Goal: Information Seeking & Learning: Learn about a topic

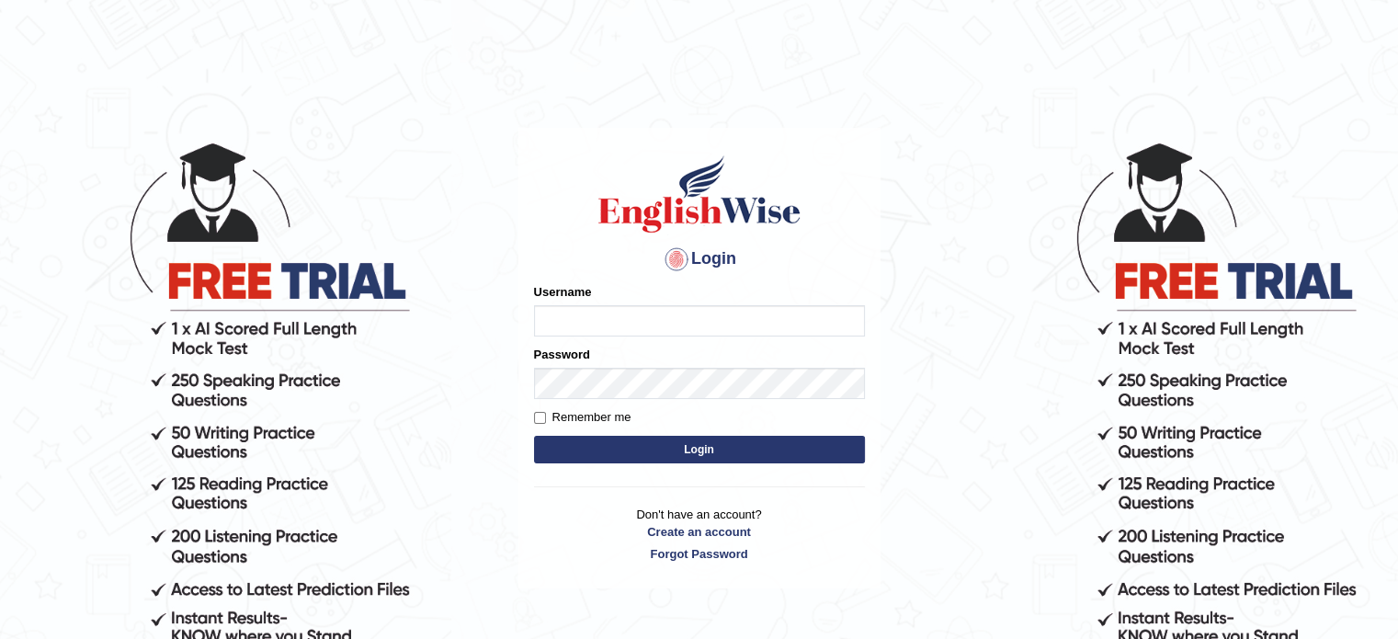
type input "Sharan1985"
click at [646, 448] on button "Login" at bounding box center [699, 450] width 331 height 28
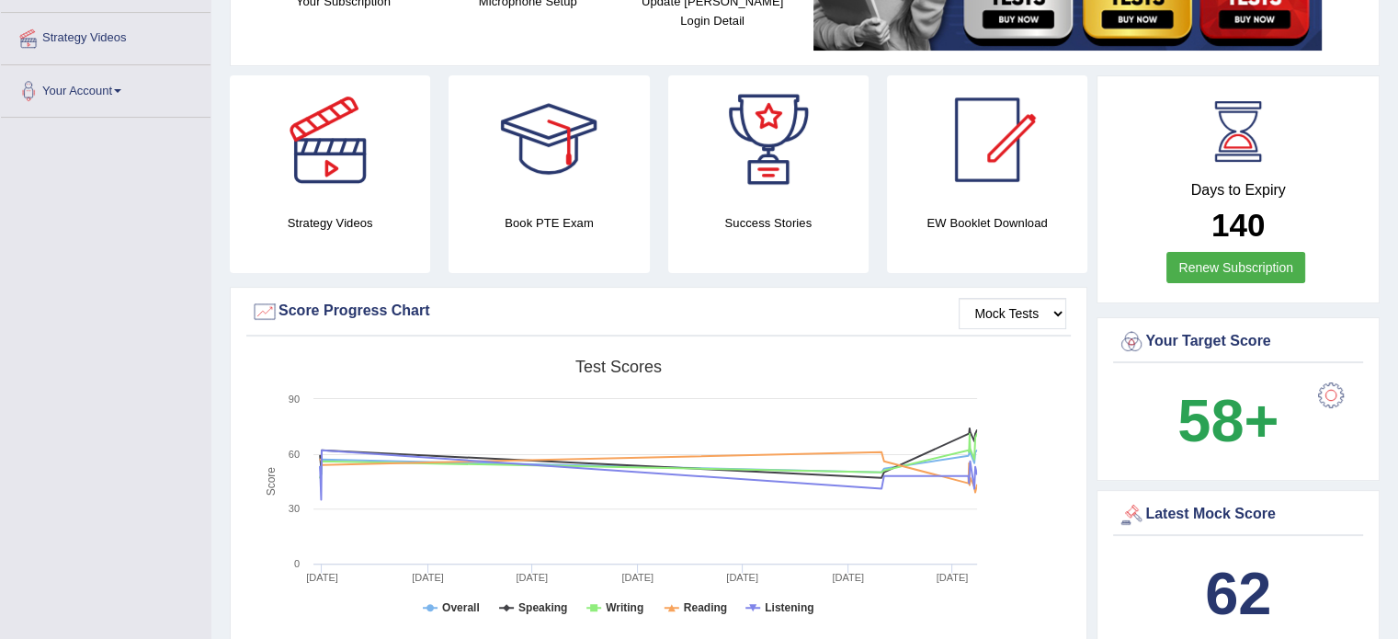
scroll to position [397, 0]
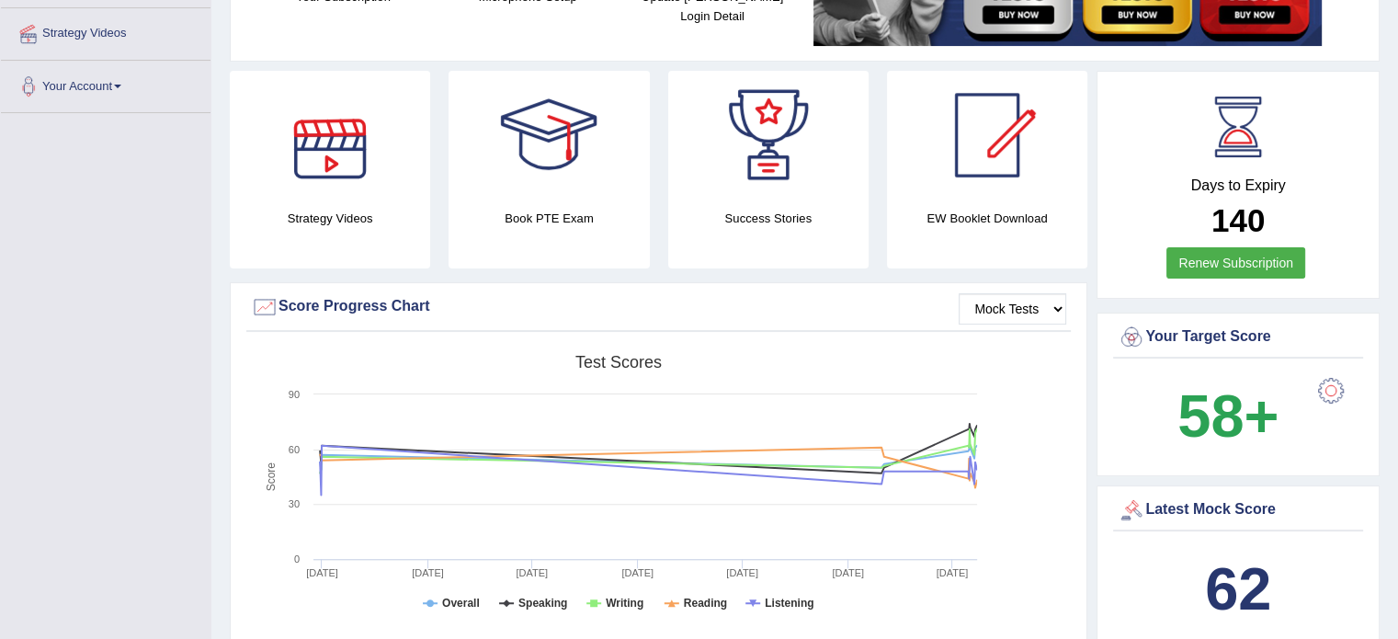
click at [324, 167] on div at bounding box center [330, 135] width 129 height 129
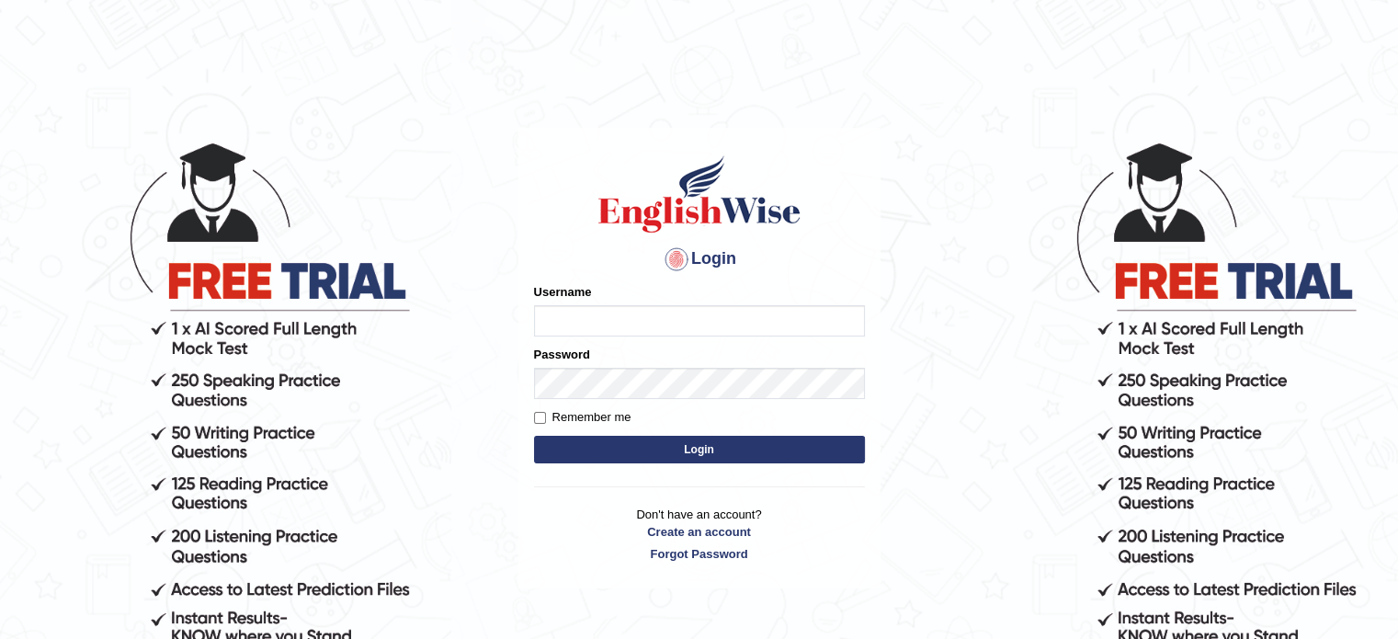
type input "Sharan1985"
click at [633, 455] on button "Login" at bounding box center [699, 450] width 331 height 28
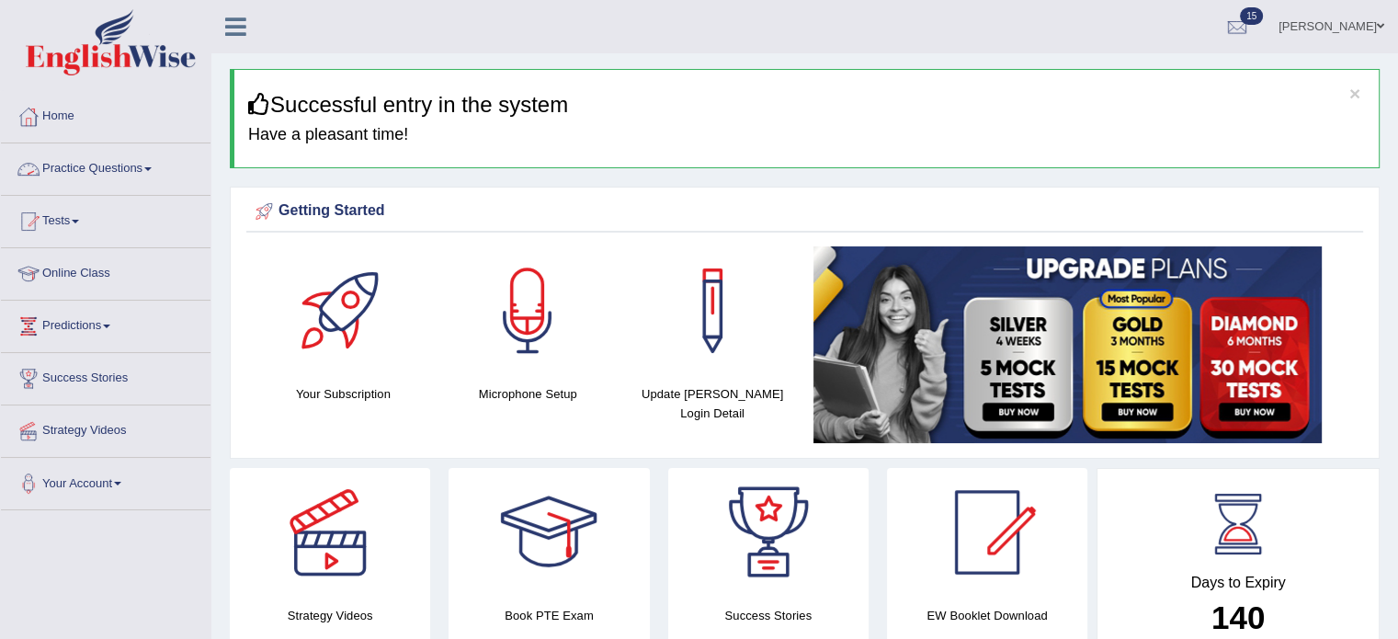
click at [99, 174] on link "Practice Questions" at bounding box center [106, 166] width 210 height 46
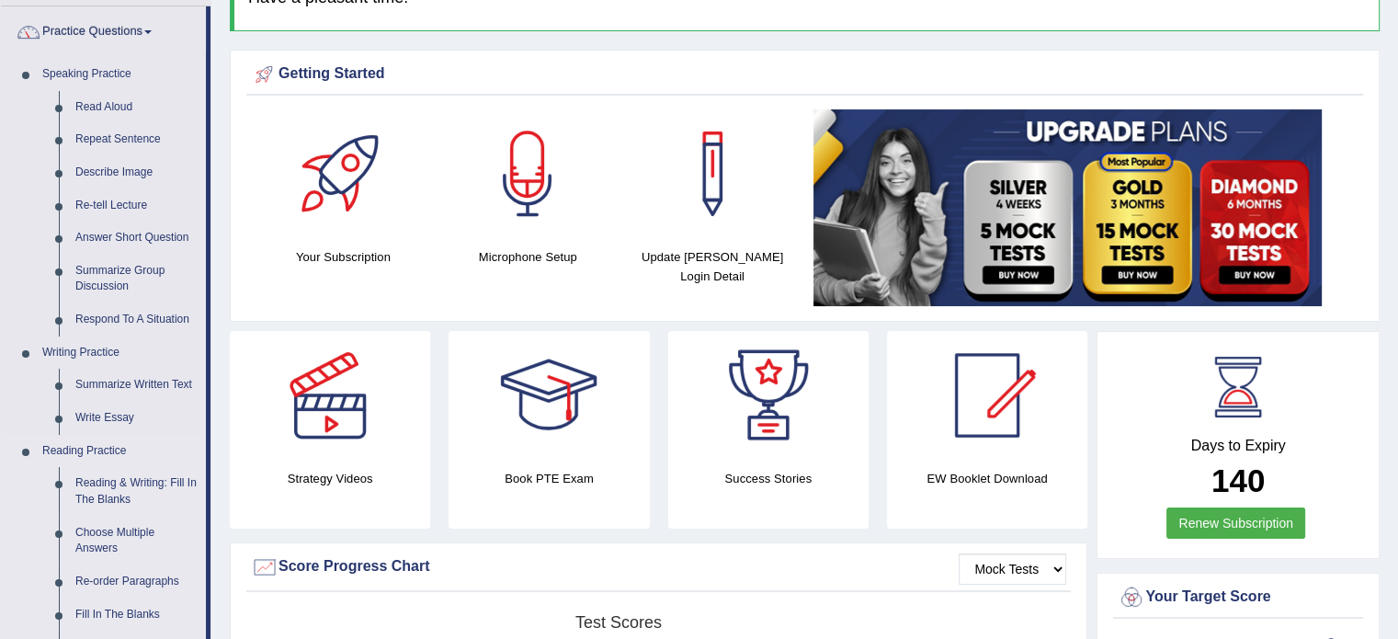
scroll to position [140, 0]
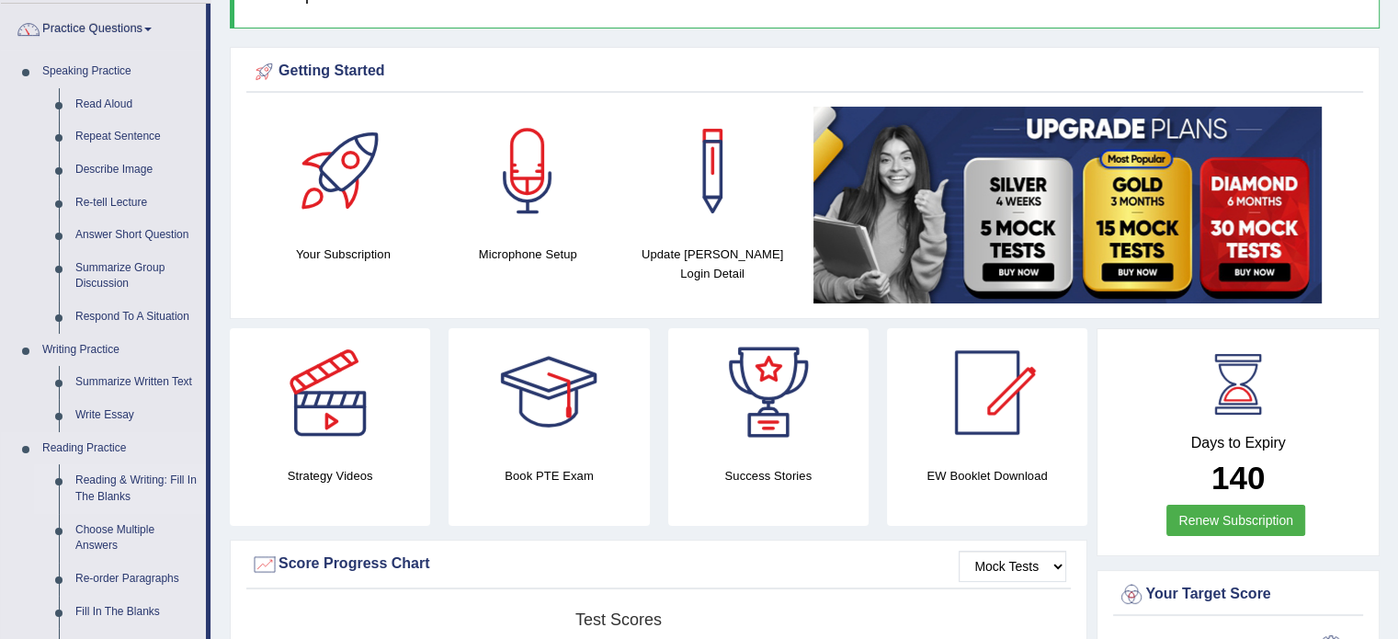
click at [116, 479] on link "Reading & Writing: Fill In The Blanks" at bounding box center [136, 488] width 139 height 49
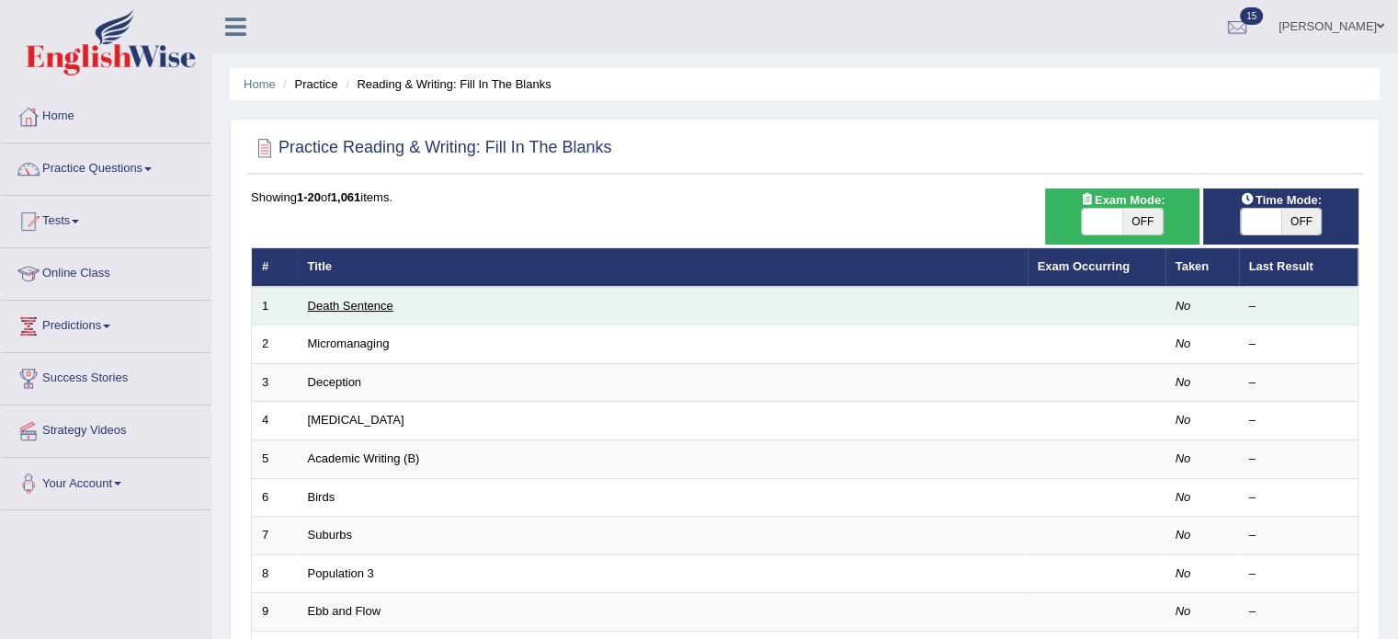
click at [324, 307] on link "Death Sentence" at bounding box center [350, 306] width 85 height 14
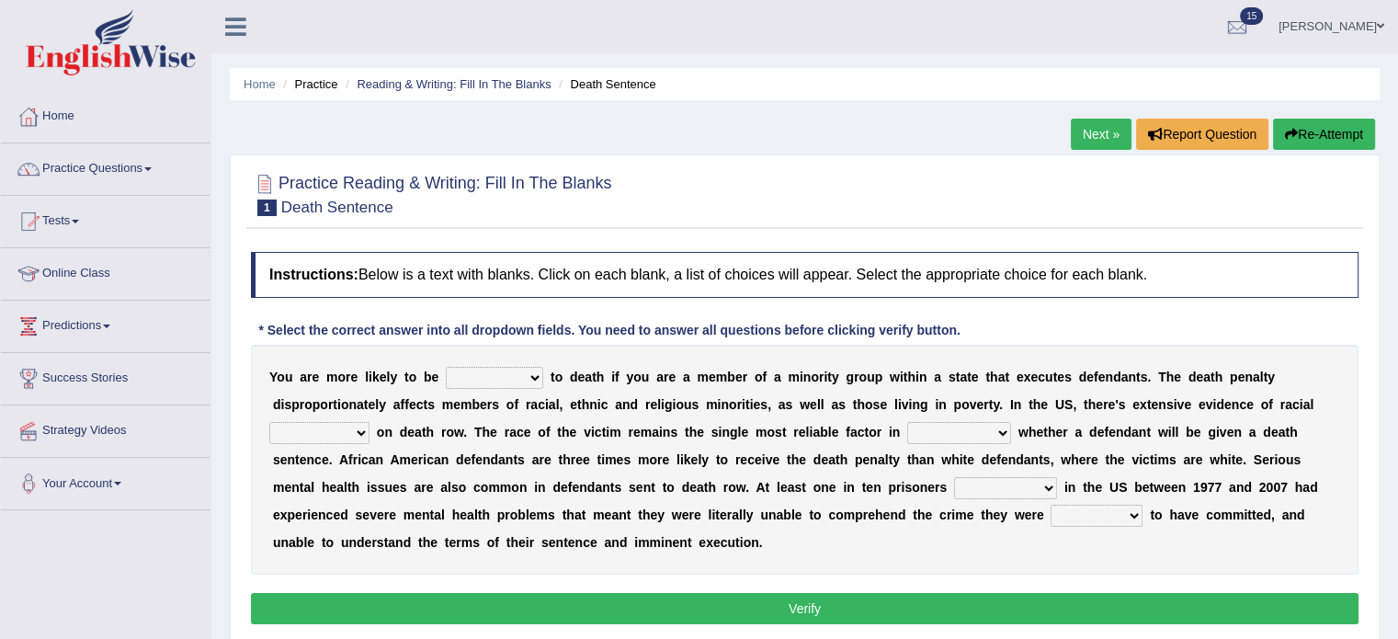
click at [532, 376] on select "penalized blamed complained sentenced" at bounding box center [494, 378] width 97 height 22
select select "penalized"
click at [446, 367] on select "penalized blamed complained sentenced" at bounding box center [494, 378] width 97 height 22
click at [358, 431] on select "bias equality appearance background" at bounding box center [319, 433] width 100 height 22
select select "bias"
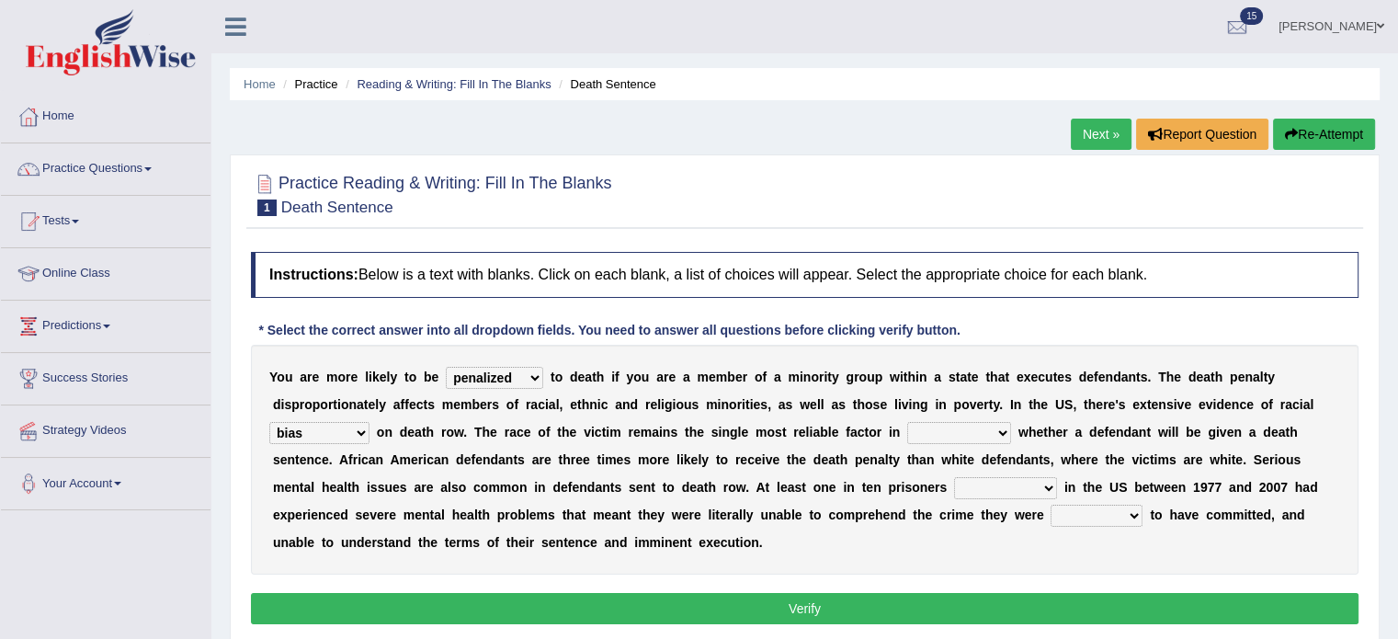
click at [269, 422] on select "bias equality appearance background" at bounding box center [319, 433] width 100 height 22
click at [350, 427] on select "bias equality appearance background" at bounding box center [319, 433] width 100 height 22
click at [732, 452] on b at bounding box center [731, 459] width 7 height 15
click at [999, 434] on select "determining adjoining undermining examining" at bounding box center [959, 433] width 104 height 22
select select "examining"
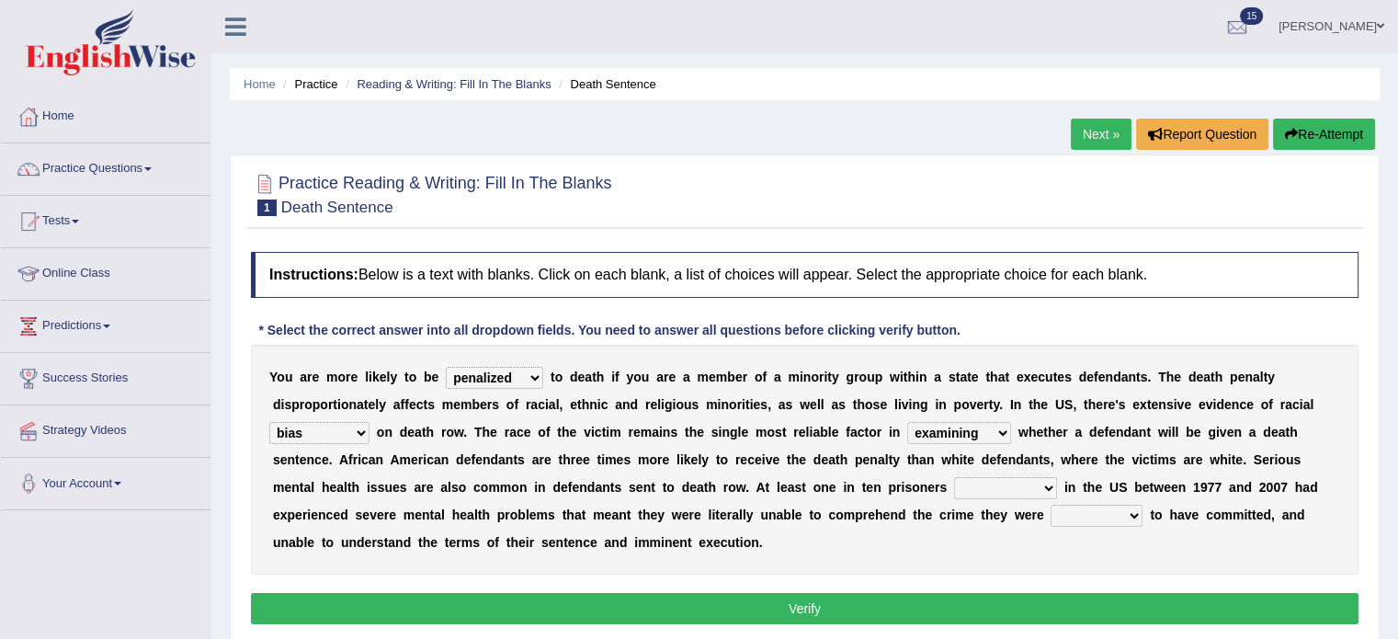
click at [907, 422] on select "determining adjoining undermining examining" at bounding box center [959, 433] width 104 height 22
click at [1004, 433] on select "determining adjoining undermining examining" at bounding box center [959, 433] width 104 height 22
click at [1158, 461] on b "m" at bounding box center [1162, 459] width 11 height 15
click at [1044, 487] on select "electrocuted persecuted executed captured" at bounding box center [1005, 488] width 103 height 22
select select "persecuted"
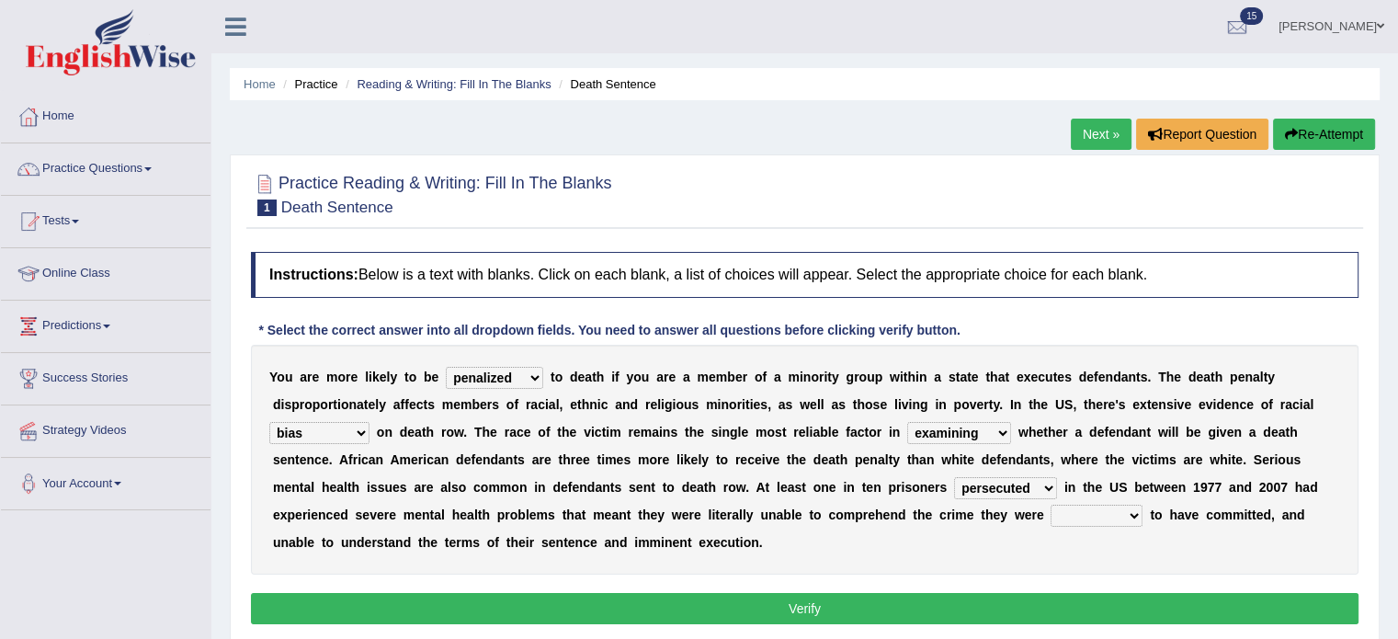
click at [954, 477] on select "electrocuted persecuted executed captured" at bounding box center [1005, 488] width 103 height 22
click at [1126, 512] on select "alleged acclaimed persuaded claimed" at bounding box center [1097, 516] width 92 height 22
select select "persuaded"
click at [1051, 505] on select "alleged acclaimed persuaded claimed" at bounding box center [1097, 516] width 92 height 22
click at [1092, 614] on button "Verify" at bounding box center [805, 608] width 1108 height 31
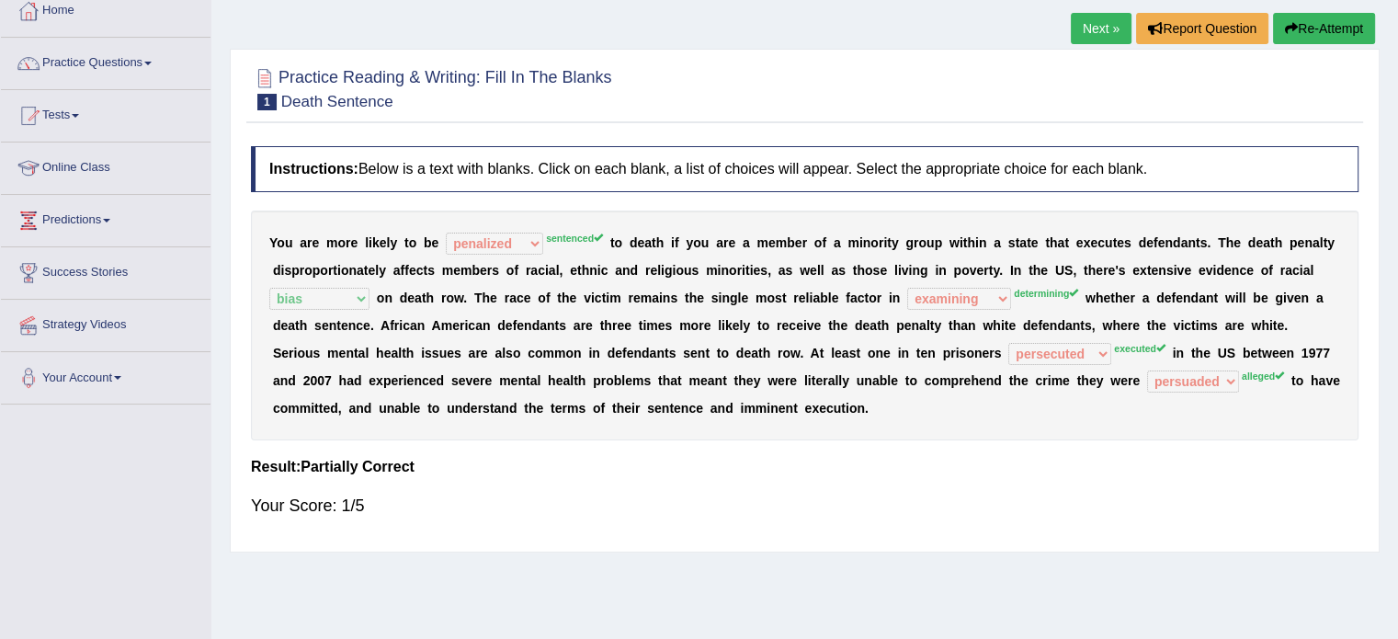
scroll to position [107, 0]
click at [1011, 533] on div "Instructions: Below is a text with blanks. Click on each blank, a list of choic…" at bounding box center [804, 338] width 1117 height 405
click at [1094, 18] on link "Next »" at bounding box center [1101, 27] width 61 height 31
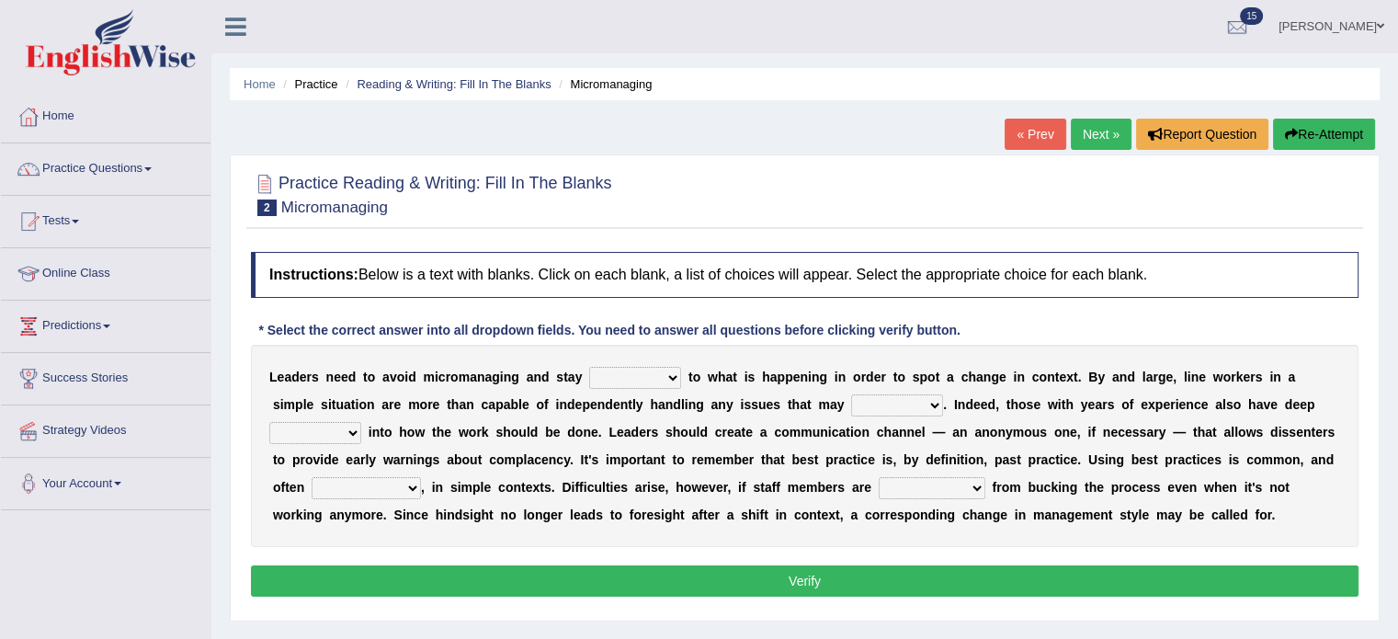
click at [930, 411] on select "apprise rise encounter arise" at bounding box center [897, 405] width 92 height 22
select select "rise"
click at [851, 394] on select "apprise rise encounter arise" at bounding box center [897, 405] width 92 height 22
click at [677, 374] on select "complied connected precise concise" at bounding box center [635, 378] width 92 height 22
select select "connected"
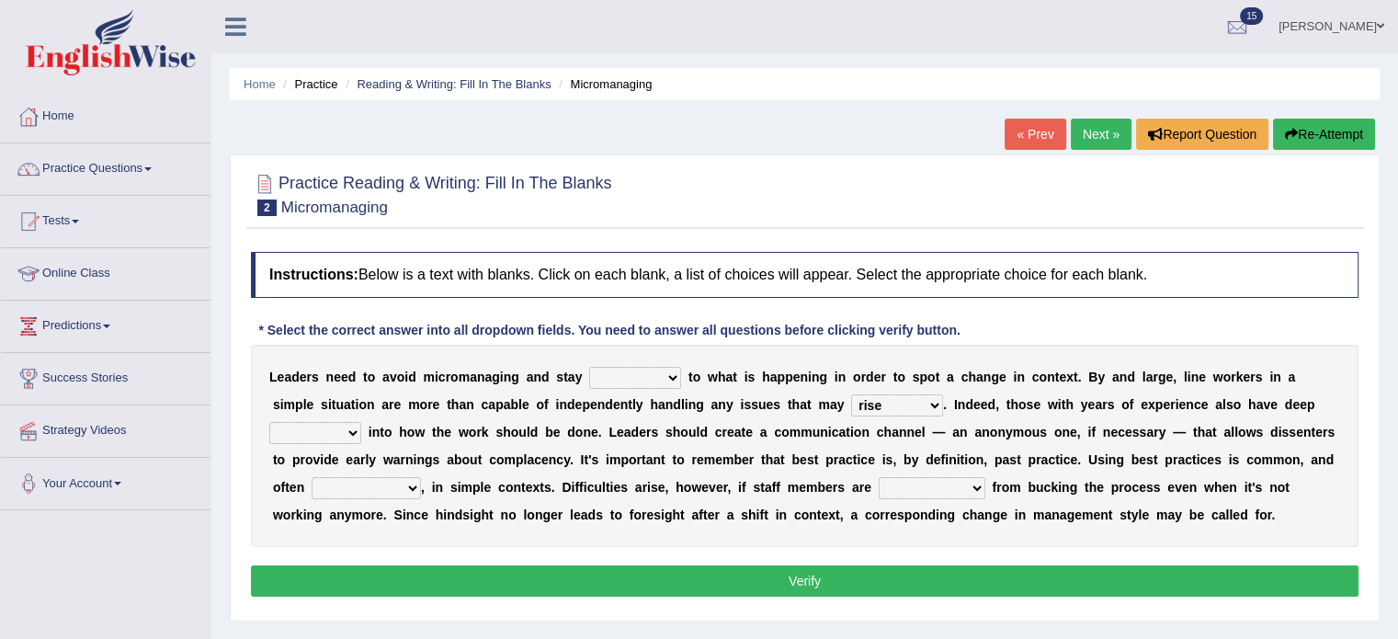
click at [589, 367] on select "complied connected precise concise" at bounding box center [635, 378] width 92 height 22
click at [671, 379] on select "complied connected precise concise" at bounding box center [635, 378] width 92 height 22
click at [732, 443] on div "L e a d e r s n e e d t o a v o i d m i c r o m a n a g i n g a n d s t a y com…" at bounding box center [805, 446] width 1108 height 202
click at [935, 404] on select "apprise rise encounter arise" at bounding box center [897, 405] width 92 height 22
select select "arise"
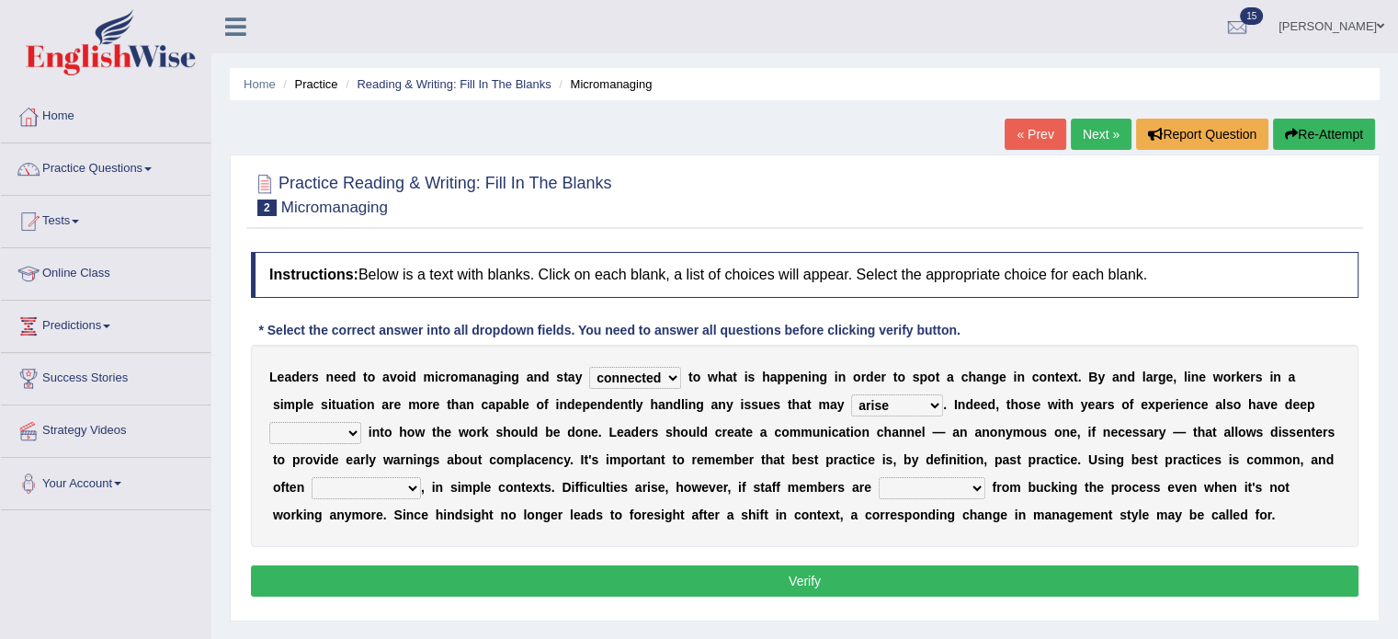
click at [851, 394] on select "apprise rise encounter arise" at bounding box center [897, 405] width 92 height 22
click at [354, 437] on select "incursion insight indignity indication" at bounding box center [315, 433] width 92 height 22
select select "incursion"
click at [269, 422] on select "incursion insight indignity indication" at bounding box center [315, 433] width 92 height 22
click at [408, 489] on select "inappropriate apprehensive appropriate forbidden" at bounding box center [366, 488] width 109 height 22
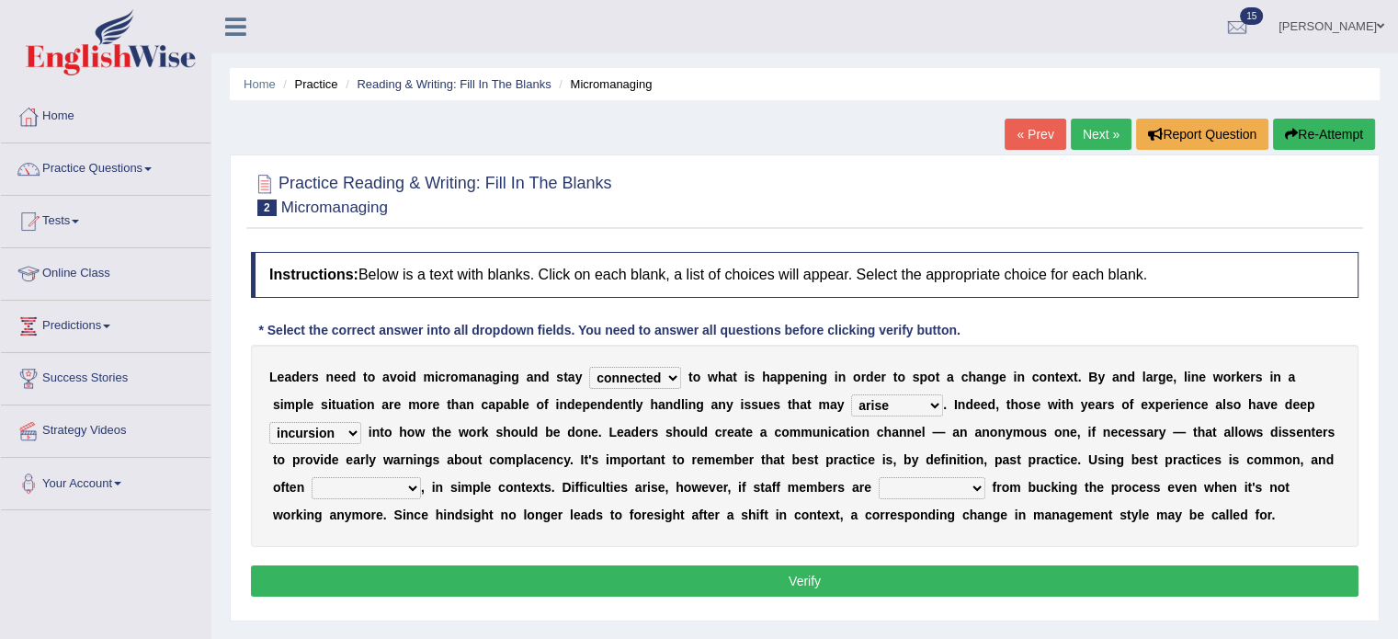
select select "apprehensive"
click at [312, 477] on select "inappropriate apprehensive appropriate forbidden" at bounding box center [366, 488] width 109 height 22
click at [975, 487] on select "disarranged disinclined discouraged disintegrated" at bounding box center [932, 488] width 107 height 22
select select "discouraged"
click at [879, 477] on select "disarranged disinclined discouraged disintegrated" at bounding box center [932, 488] width 107 height 22
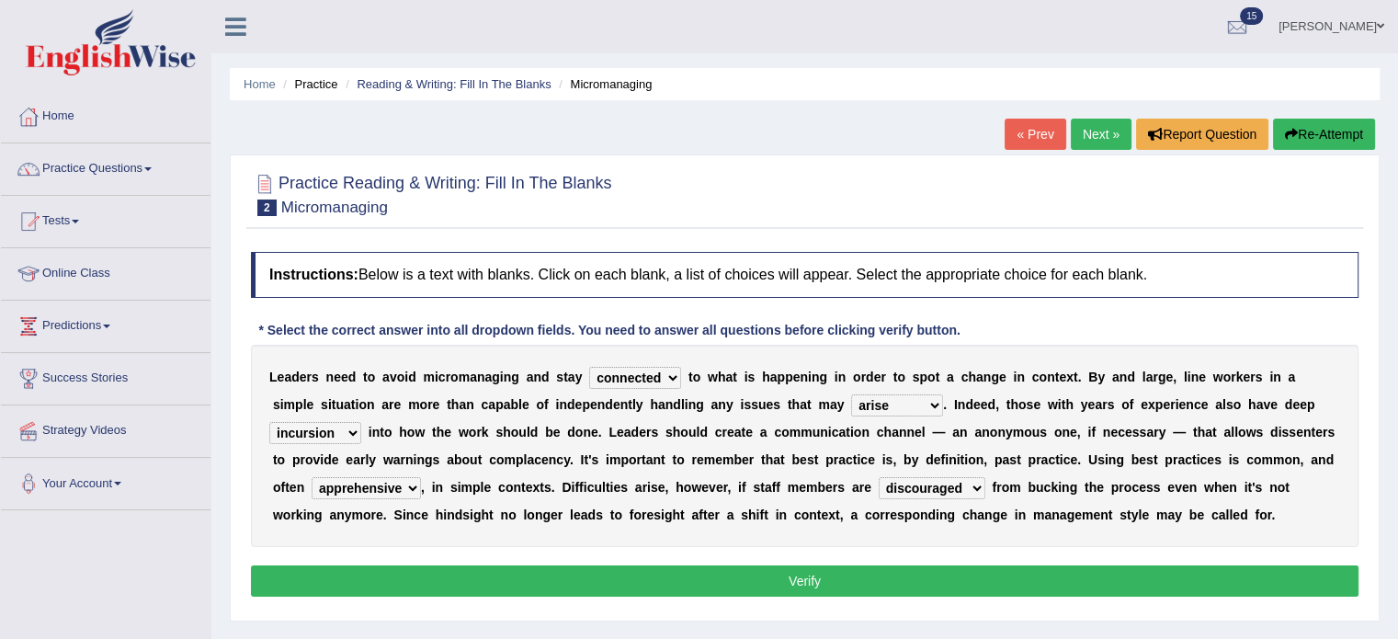
click at [927, 570] on button "Verify" at bounding box center [805, 580] width 1108 height 31
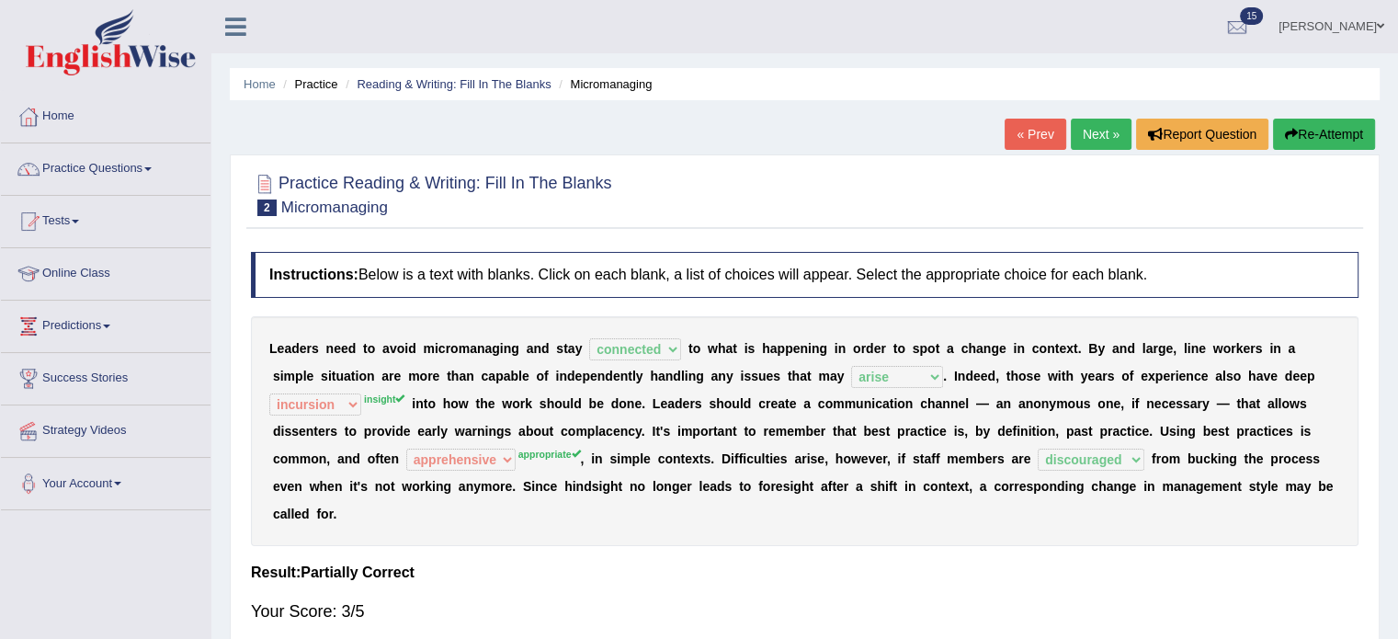
click at [1087, 132] on link "Next »" at bounding box center [1101, 134] width 61 height 31
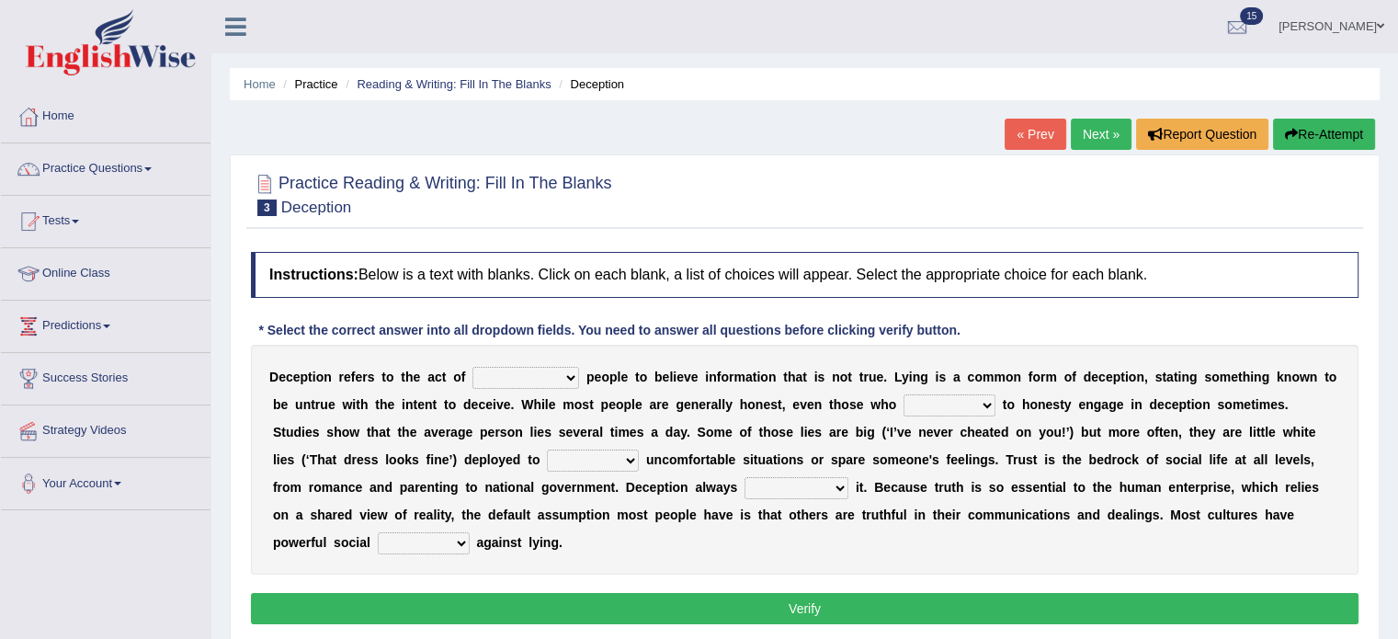
click at [565, 381] on select "discouraging forbidding detecting encouraging" at bounding box center [526, 378] width 107 height 22
select select "detecting"
click at [473, 367] on select "discouraging forbidding detecting encouraging" at bounding box center [526, 378] width 107 height 22
click at [985, 408] on select "describe prescribe inscribe subscribe" at bounding box center [950, 405] width 92 height 22
select select "describe"
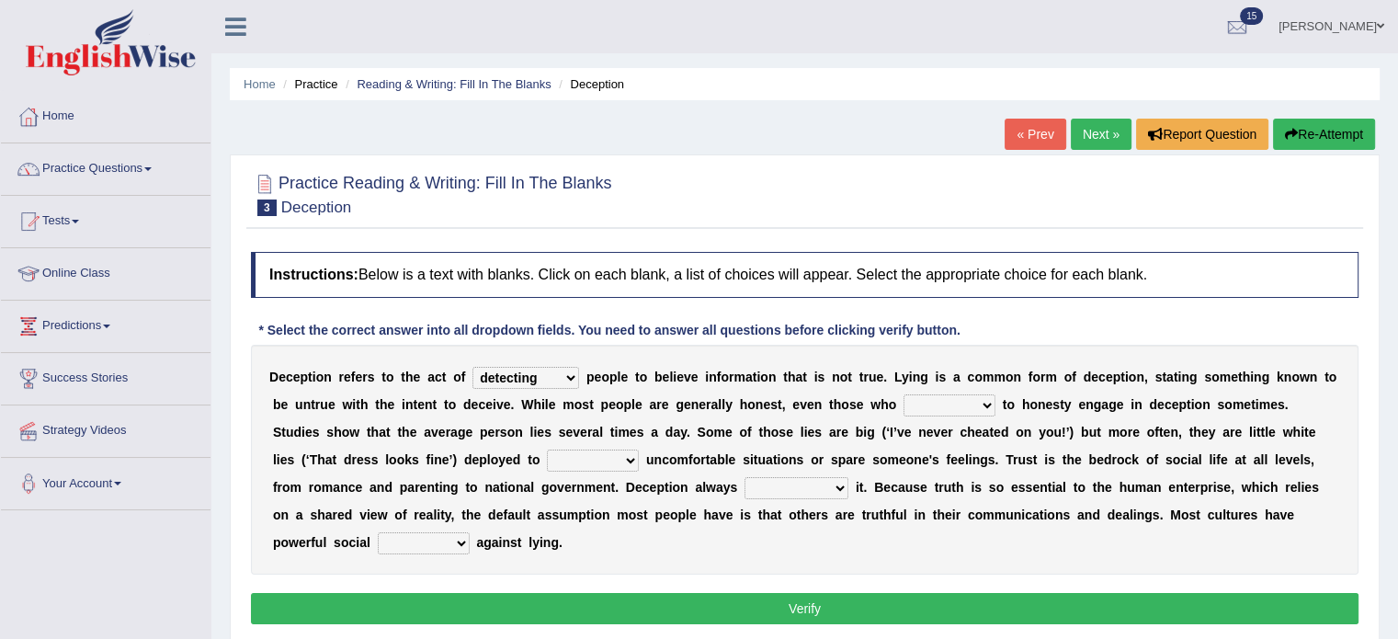
click at [904, 394] on select "describe prescribe inscribe subscribe" at bounding box center [950, 405] width 92 height 22
click at [626, 465] on select "contest illuminate disguise avoid" at bounding box center [593, 461] width 92 height 22
click at [547, 450] on select "contest illuminate disguise avoid" at bounding box center [593, 461] width 92 height 22
click at [628, 460] on select "contest illuminate disguise avoid" at bounding box center [593, 461] width 92 height 22
select select "avoid"
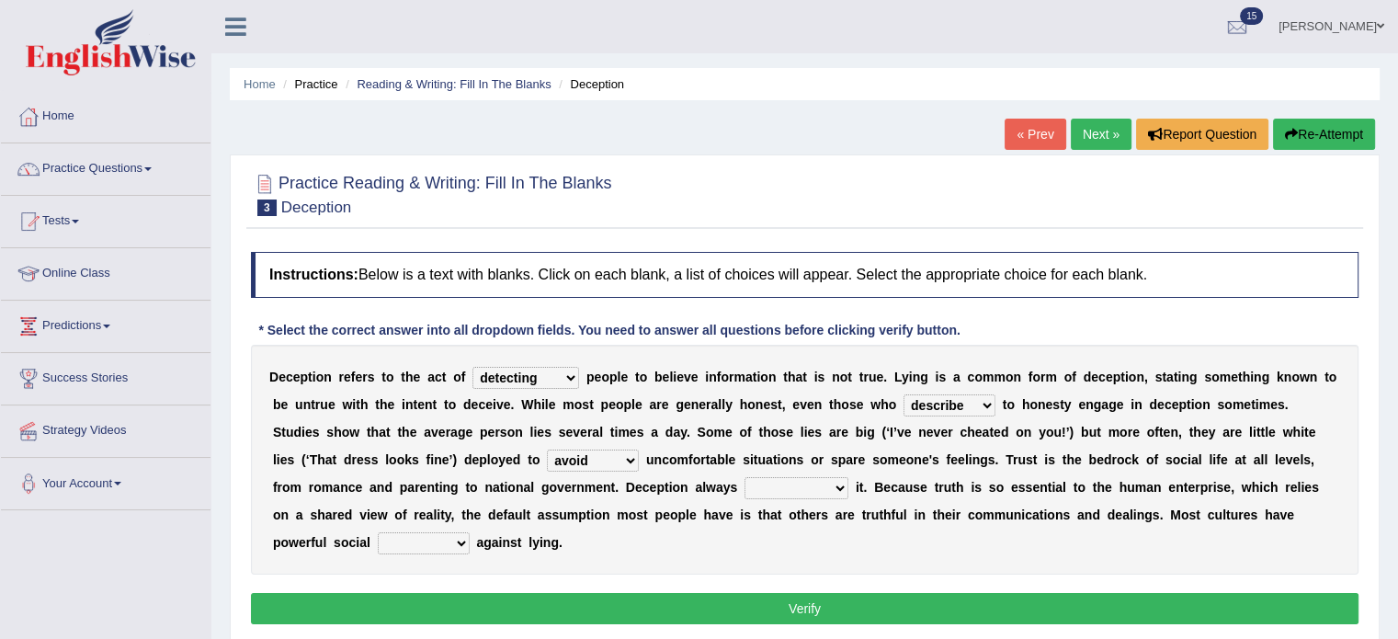
click at [547, 450] on select "contest illuminate disguise avoid" at bounding box center [593, 461] width 92 height 22
click at [840, 488] on select "undermines underscores undertakes underwrites" at bounding box center [797, 488] width 104 height 22
select select "undertakes"
click at [745, 477] on select "undermines underscores undertakes underwrites" at bounding box center [797, 488] width 104 height 22
click at [463, 546] on select "ejections sanctions fractions inductions" at bounding box center [424, 543] width 92 height 22
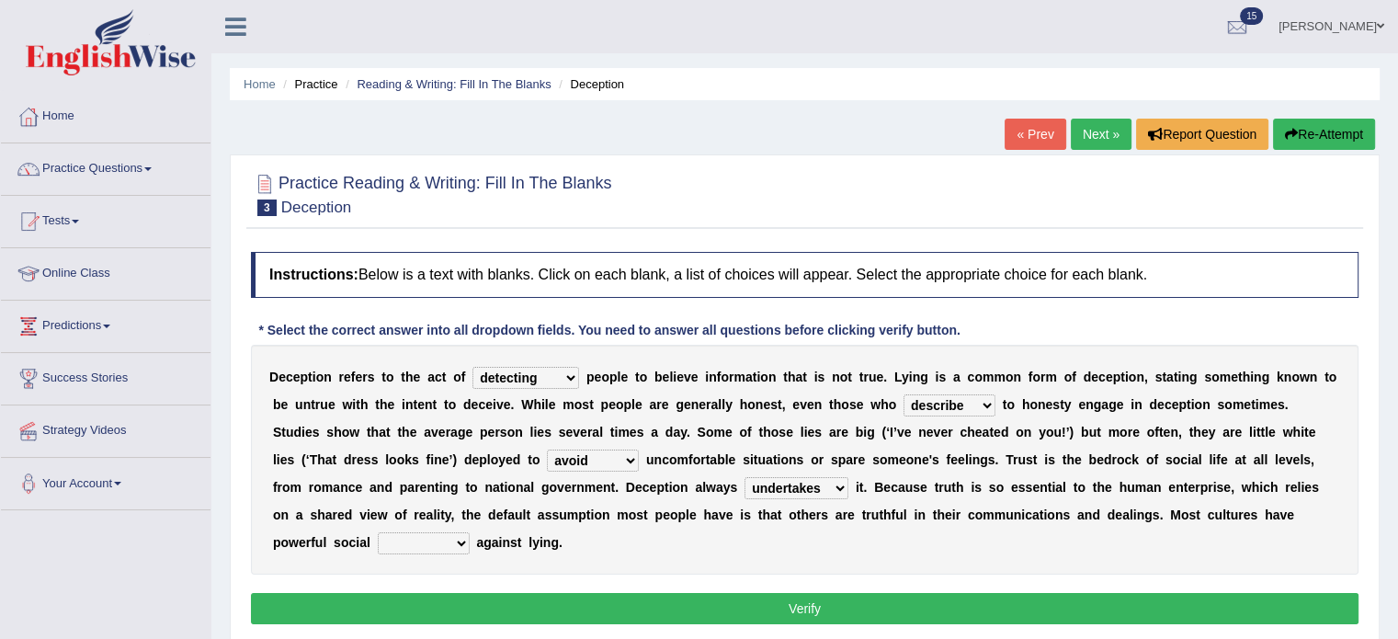
select select "inductions"
click at [378, 532] on select "ejections sanctions fractions inductions" at bounding box center [424, 543] width 92 height 22
click at [503, 606] on button "Verify" at bounding box center [805, 608] width 1108 height 31
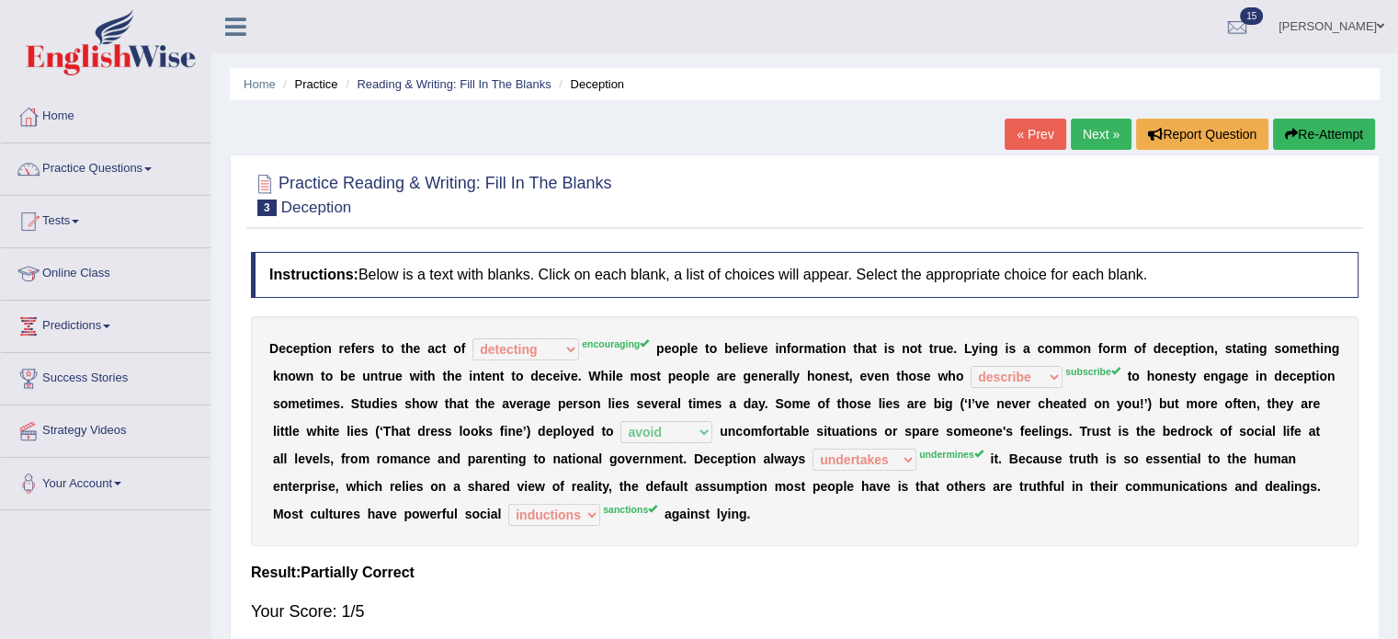
click at [1099, 128] on link "Next »" at bounding box center [1101, 134] width 61 height 31
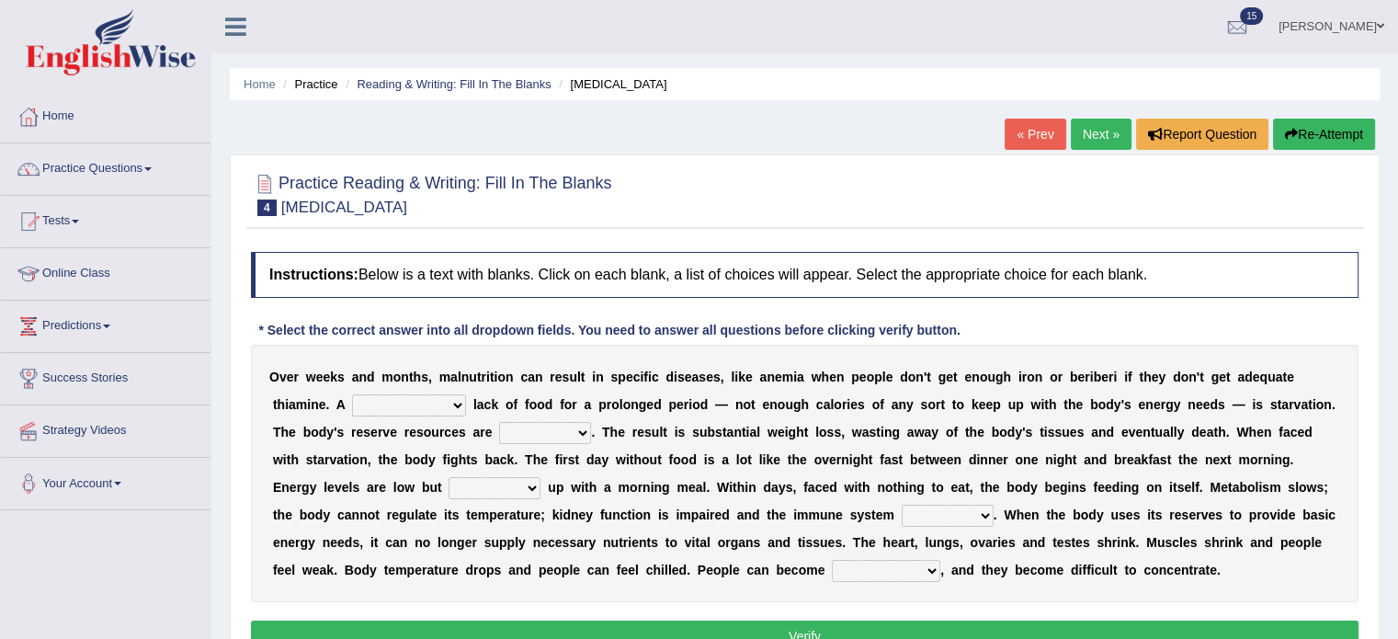
click at [457, 404] on select "severe distinguishing proper distinctive" at bounding box center [409, 405] width 114 height 22
select select "proper"
click at [352, 394] on select "severe distinguishing proper distinctive" at bounding box center [409, 405] width 114 height 22
click at [582, 427] on select "obsoleted depleted pelleted deleted" at bounding box center [545, 433] width 92 height 22
select select "obsoleted"
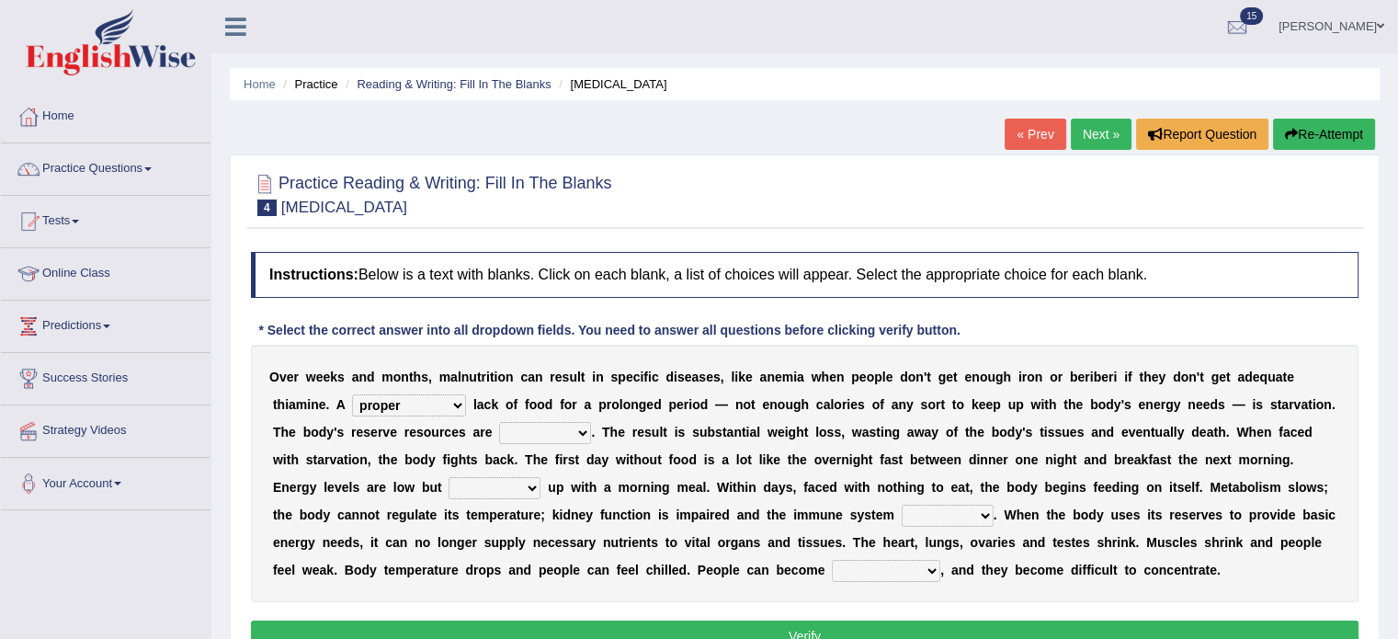
click at [499, 422] on select "obsoleted depleted pelleted deleted" at bounding box center [545, 433] width 92 height 22
click at [575, 430] on select "obsoleted depleted pelleted deleted" at bounding box center [545, 433] width 92 height 22
click at [928, 440] on div "O v e r w e e k s a n d m o n t h s , m a l n u t r i t i o n c a n r e s u l t…" at bounding box center [805, 473] width 1108 height 257
click at [537, 482] on select "feed come chill pick" at bounding box center [495, 488] width 92 height 22
select select "feed"
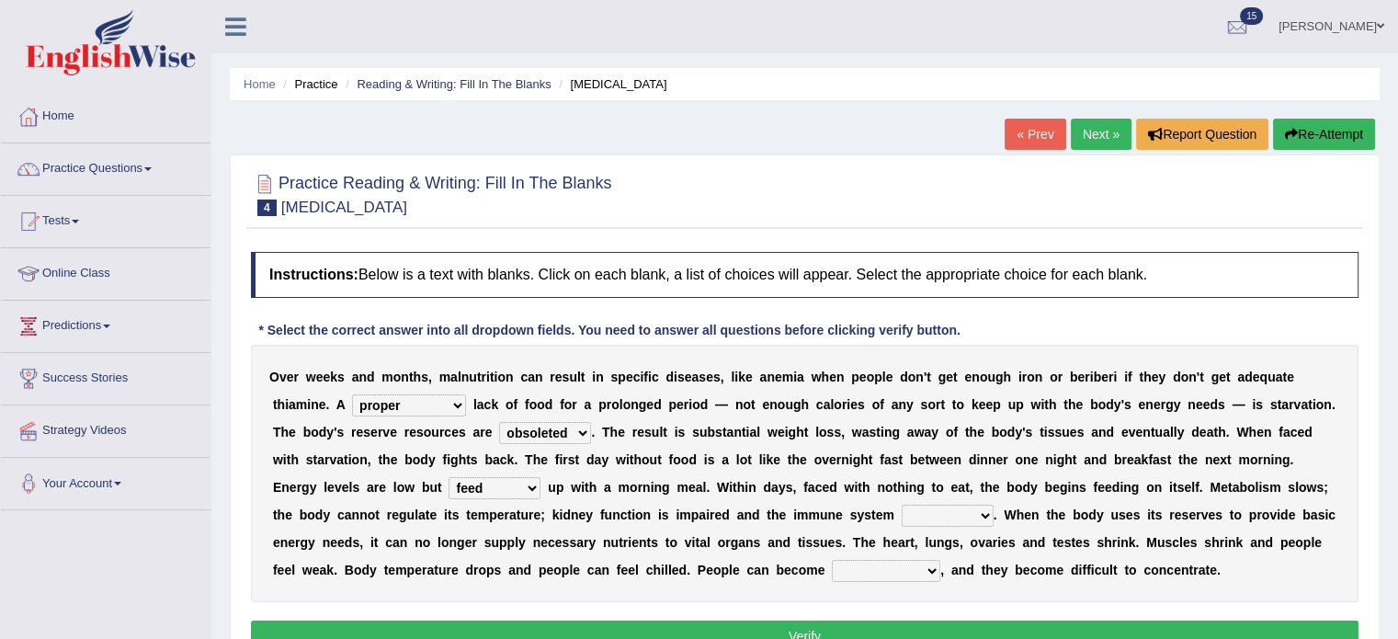
click at [449, 477] on select "feed come chill pick" at bounding box center [495, 488] width 92 height 22
click at [989, 518] on select "deepens deafens weakens surpasses" at bounding box center [948, 516] width 92 height 22
select select "weakens"
click at [902, 505] on select "deepens deafens weakens surpasses" at bounding box center [948, 516] width 92 height 22
click at [927, 565] on select "irritable commutable indisputable transportable" at bounding box center [886, 571] width 108 height 22
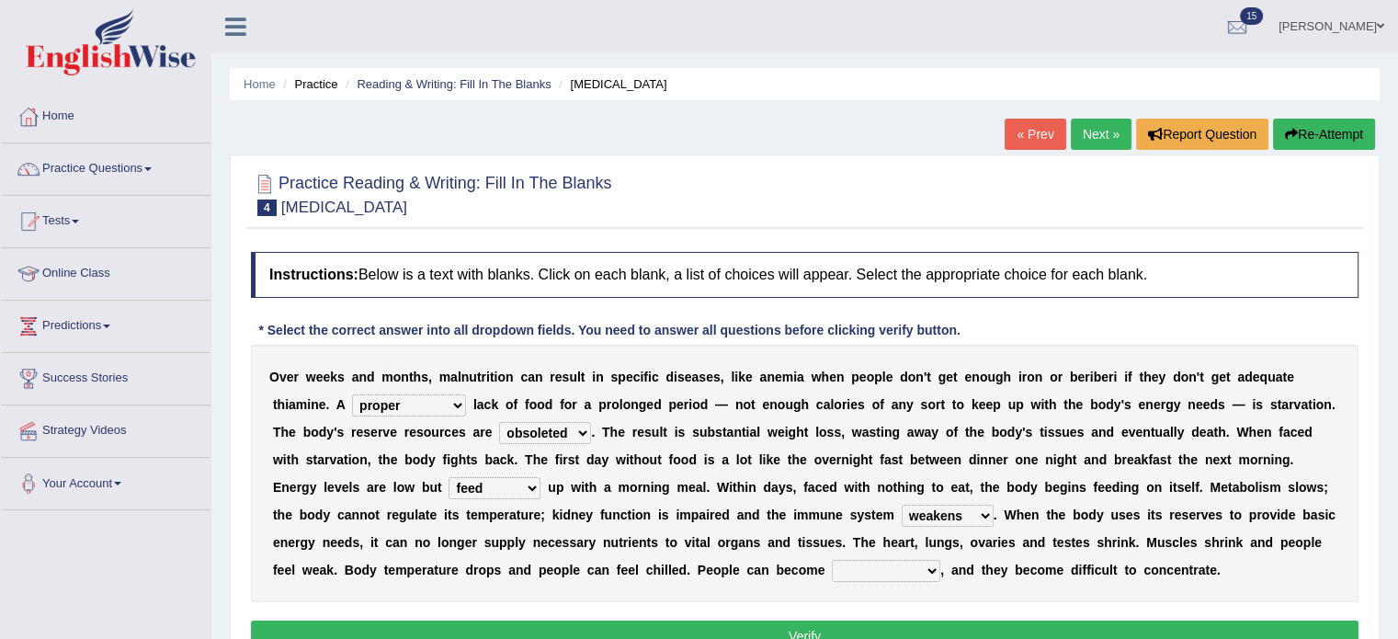
select select "irritable"
click at [832, 560] on select "irritable commutable indisputable transportable" at bounding box center [886, 571] width 108 height 22
click at [846, 638] on button "Verify" at bounding box center [805, 636] width 1108 height 31
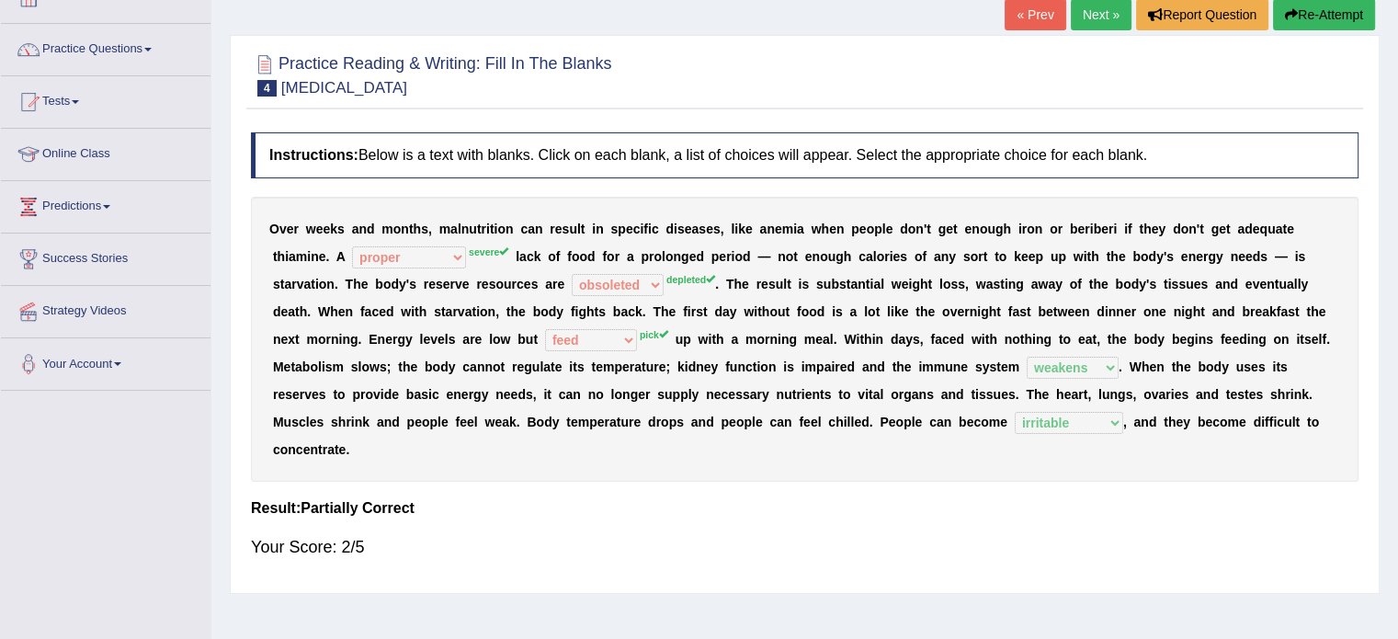
scroll to position [118, 0]
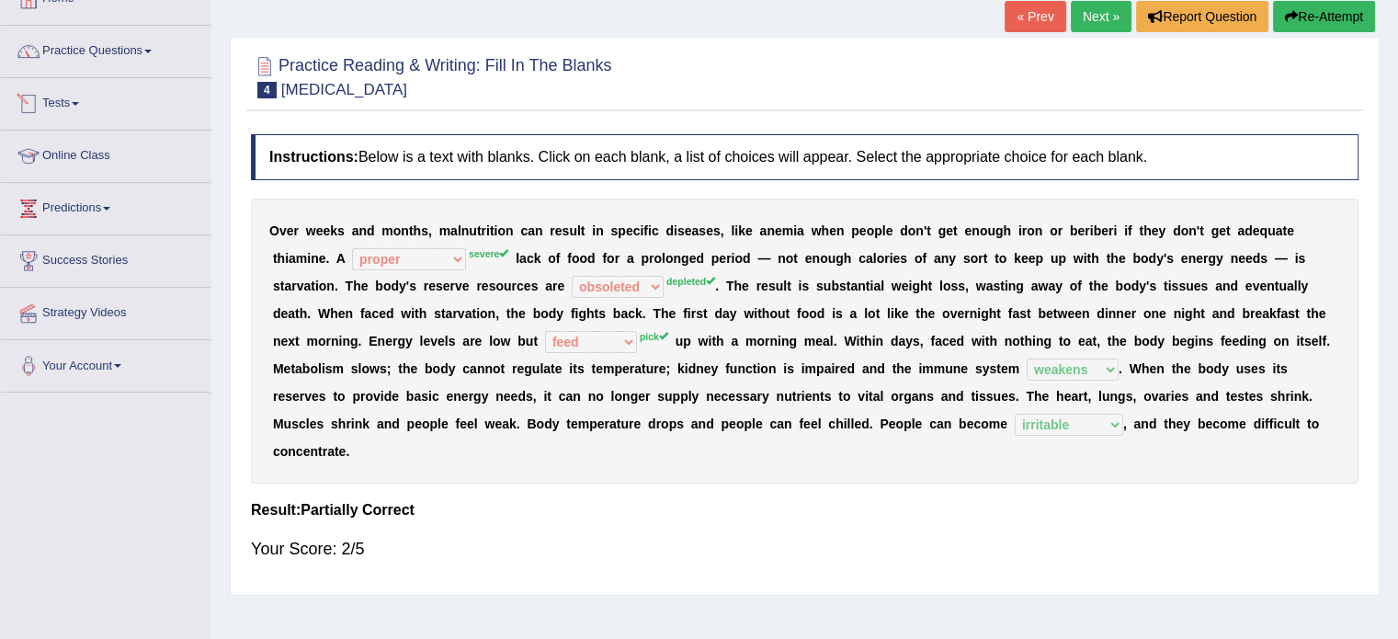
click at [69, 102] on link "Tests" at bounding box center [106, 101] width 210 height 46
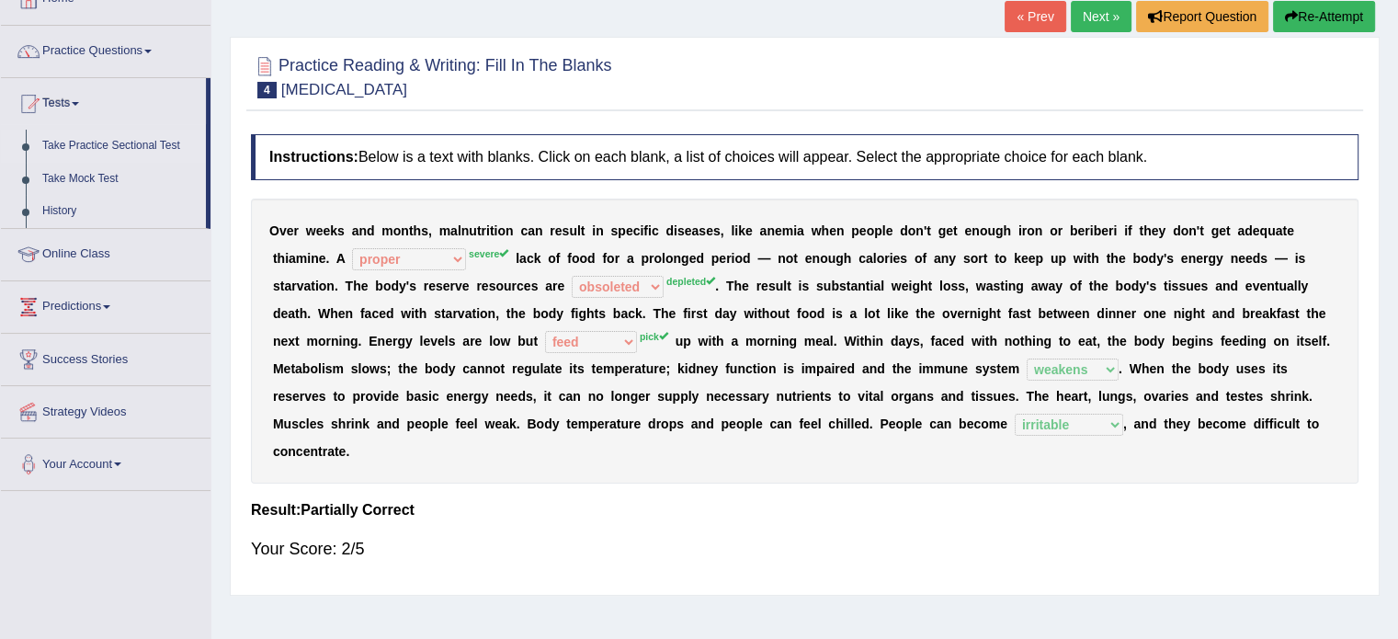
click at [103, 147] on link "Take Practice Sectional Test" at bounding box center [120, 146] width 172 height 33
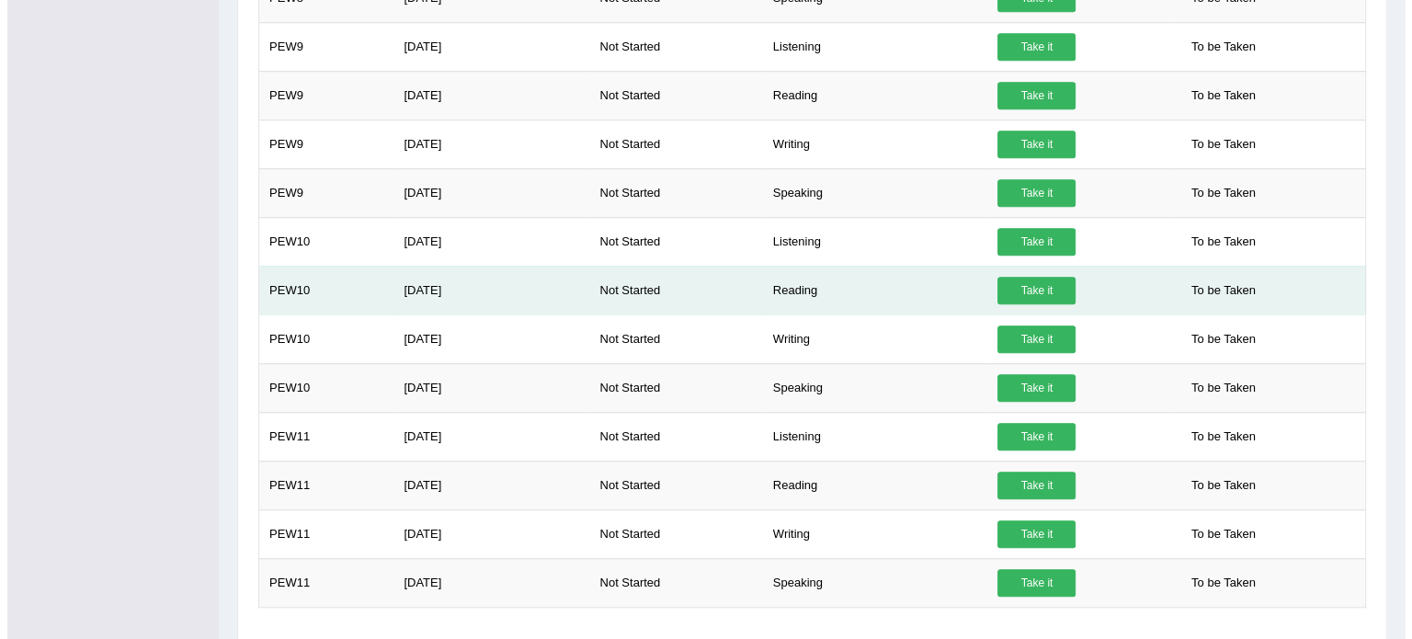
scroll to position [1455, 0]
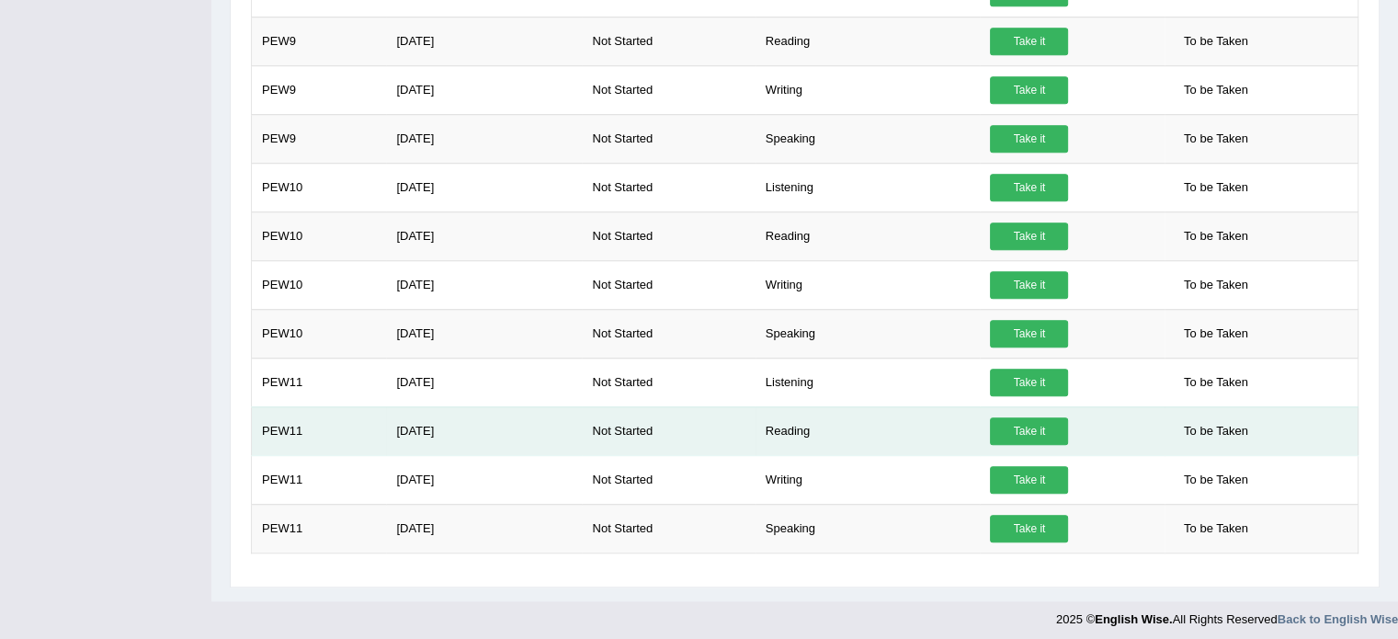
click at [1030, 422] on link "Take it" at bounding box center [1029, 431] width 78 height 28
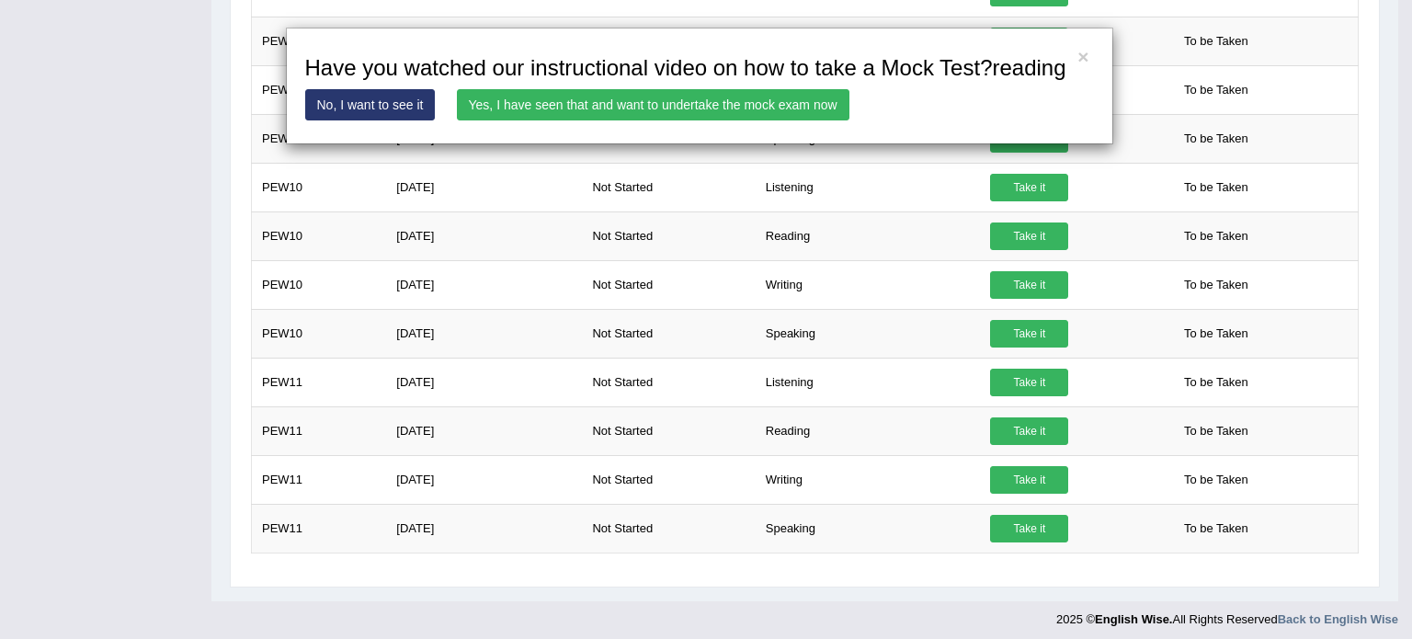
click at [742, 95] on link "Yes, I have seen that and want to undertake the mock exam now" at bounding box center [653, 104] width 393 height 31
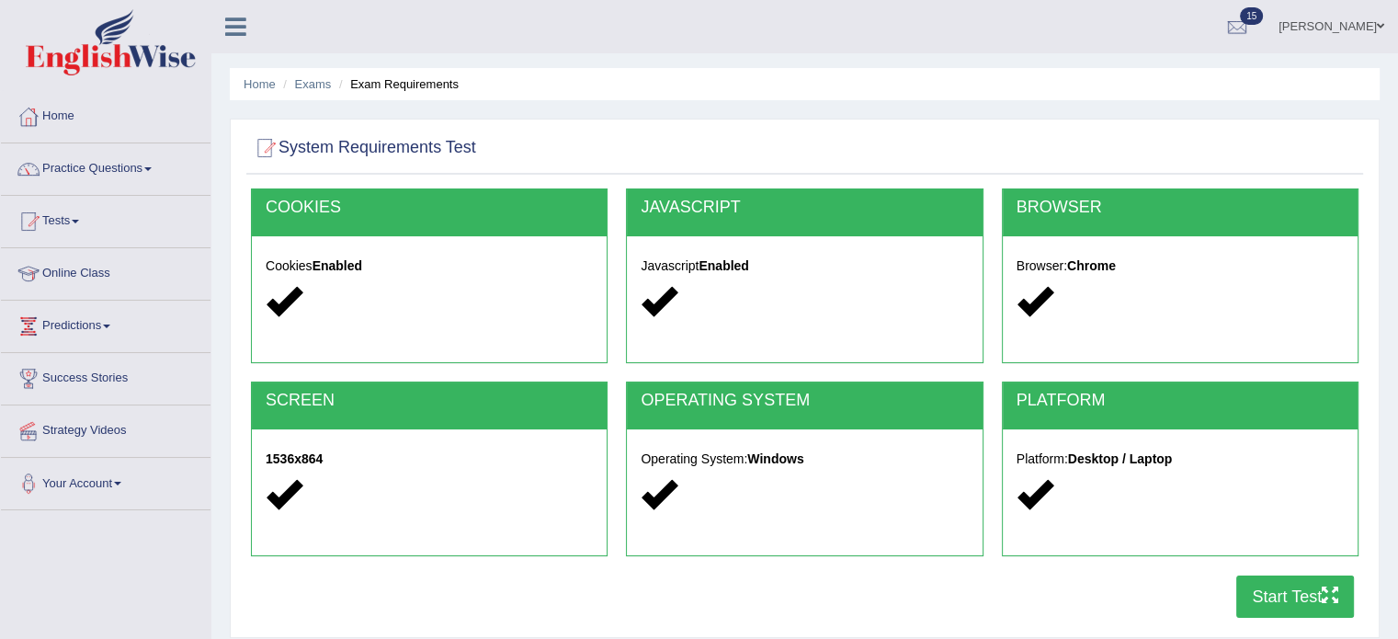
click at [1262, 599] on button "Start Test" at bounding box center [1295, 596] width 118 height 42
